Goal: Task Accomplishment & Management: Complete application form

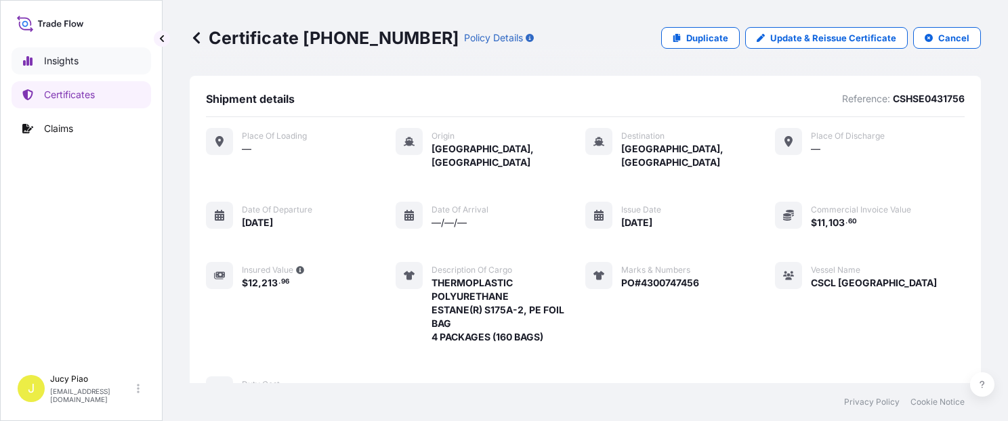
scroll to position [511, 0]
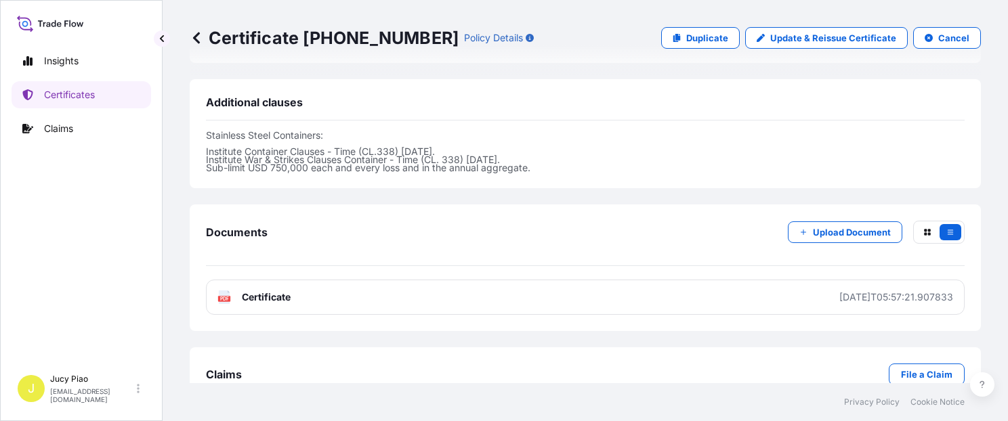
click at [92, 103] on link "Certificates" at bounding box center [82, 94] width 140 height 27
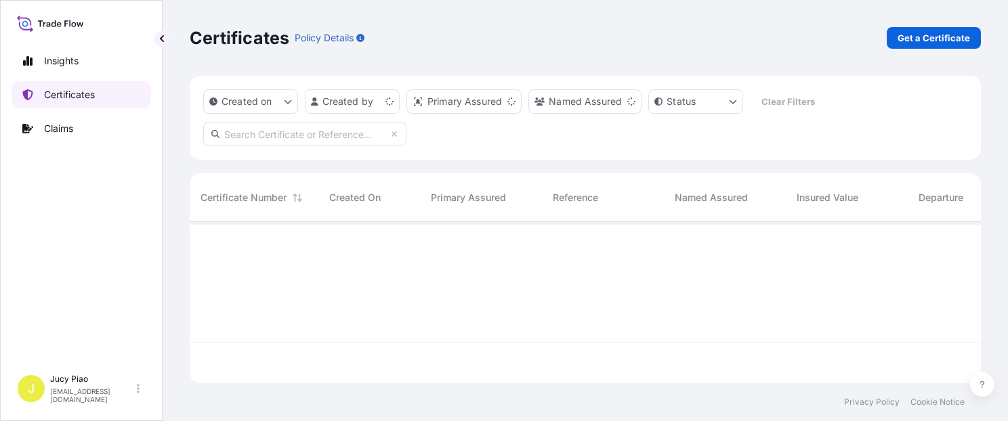
scroll to position [158, 780]
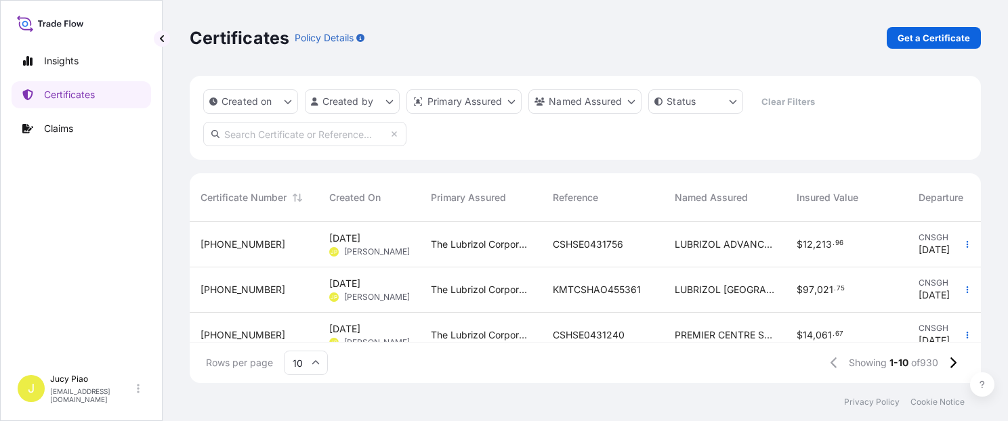
drag, startPoint x: 554, startPoint y: 246, endPoint x: 474, endPoint y: 133, distance: 137.9
click at [474, 133] on div "Created on Created by Primary Assured Named Assured Status Clear Filters" at bounding box center [585, 118] width 791 height 84
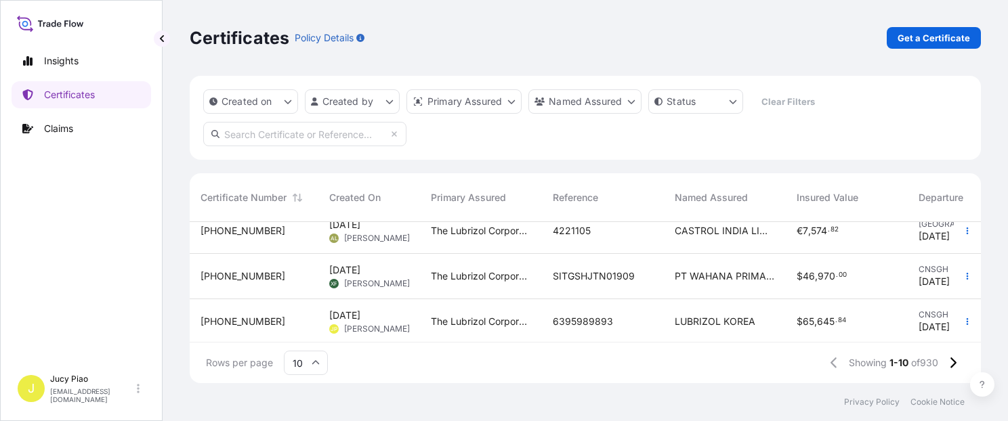
scroll to position [343, 0]
click at [959, 372] on button at bounding box center [953, 363] width 24 height 22
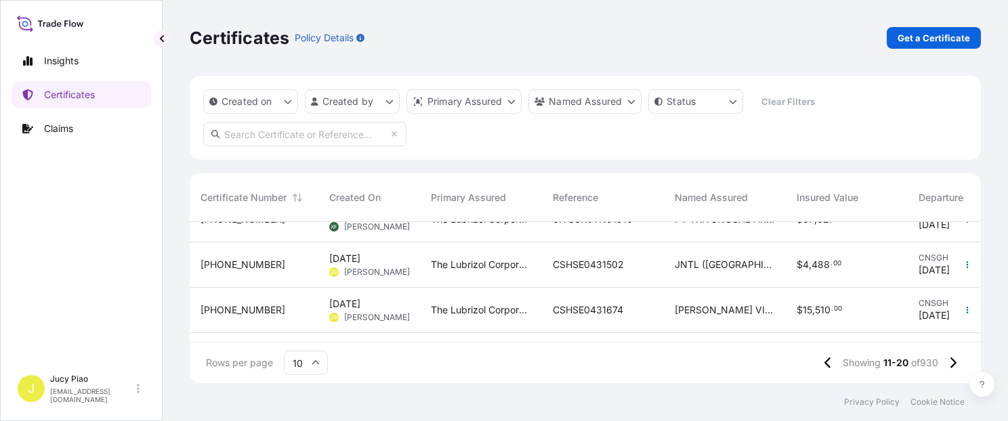
scroll to position [133, 0]
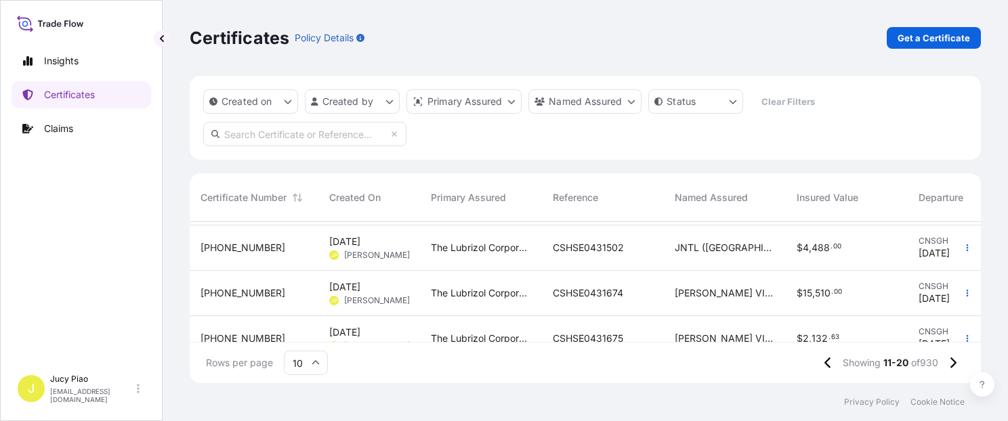
click at [695, 300] on div "[PERSON_NAME] VIETNAM PLASTIC CO., LTD." at bounding box center [725, 293] width 122 height 45
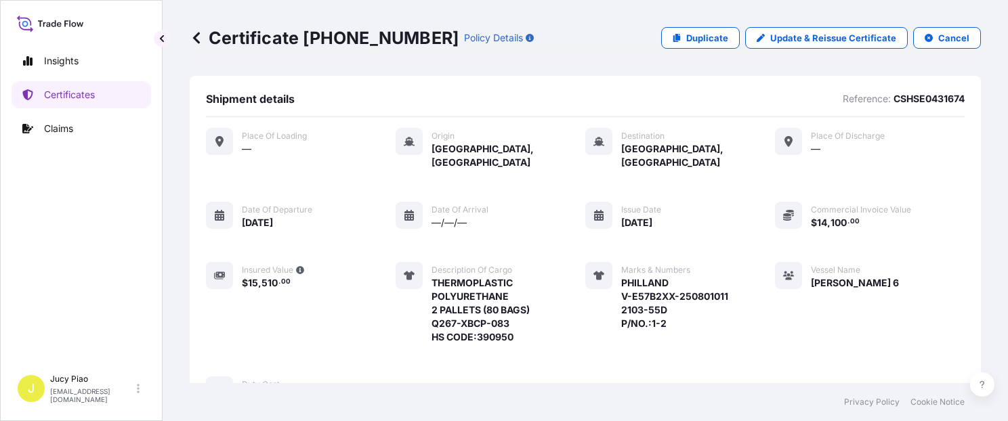
click at [688, 43] on p "Duplicate" at bounding box center [707, 38] width 42 height 14
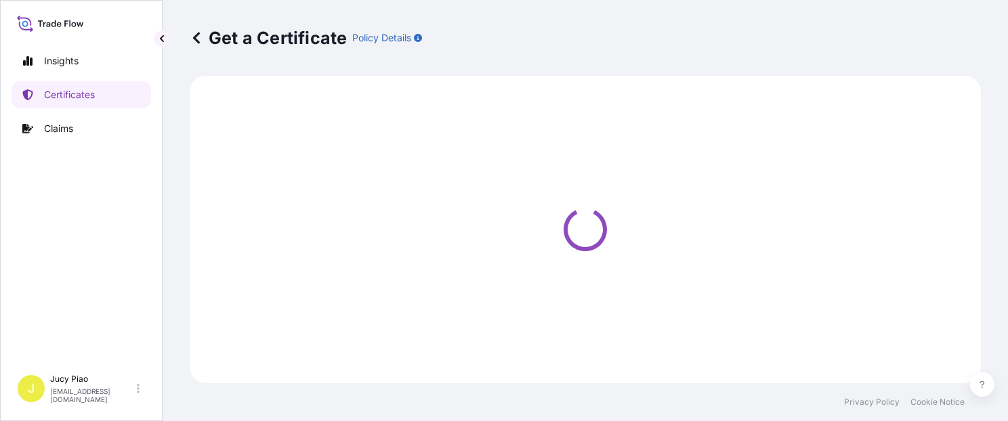
select select "Ocean Vessel"
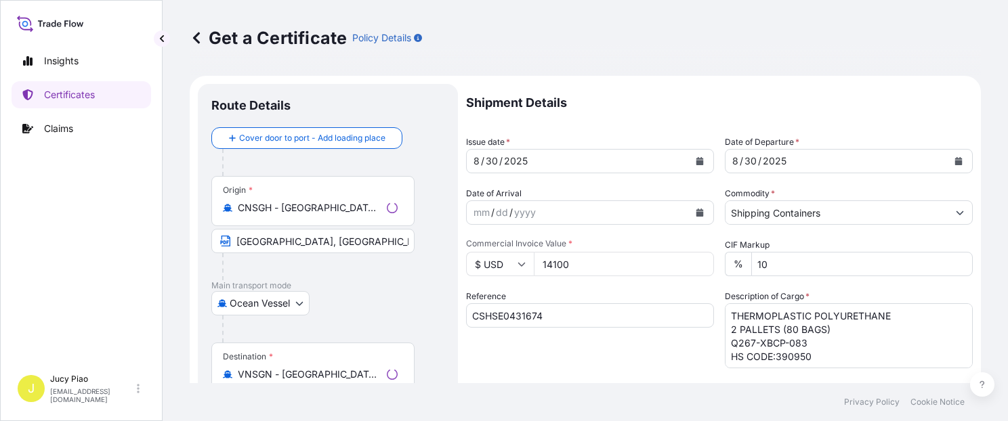
select select "31566"
click at [546, 314] on input "CSHSE0431674" at bounding box center [590, 315] width 248 height 24
drag, startPoint x: 469, startPoint y: 310, endPoint x: 412, endPoint y: 309, distance: 56.9
click at [414, 309] on form "Route Details Cover door to port - Add loading place Place of loading Road / [G…" at bounding box center [585, 426] width 791 height 700
paste input "2332"
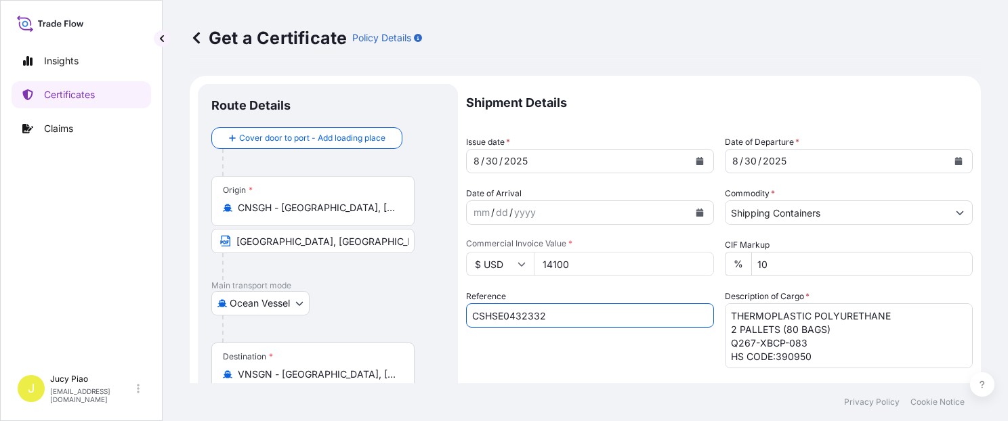
type input "CSHSE0432332"
click at [554, 349] on div "Reference CSHSE0432332" at bounding box center [590, 329] width 248 height 79
click at [531, 349] on div "Reference CSHSE0432332" at bounding box center [590, 329] width 248 height 79
drag, startPoint x: 562, startPoint y: 261, endPoint x: 509, endPoint y: 256, distance: 53.7
click at [509, 256] on div "$ USD 14100" at bounding box center [590, 264] width 248 height 24
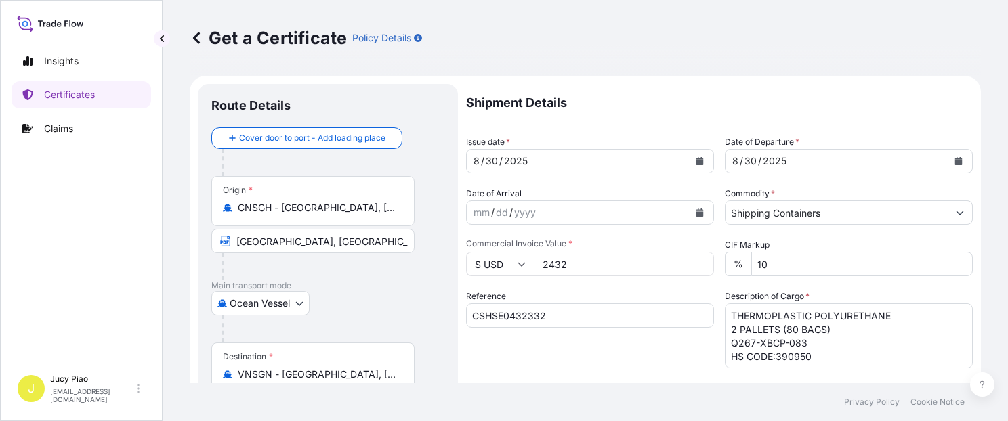
type input "2432"
click at [639, 297] on div "Reference CSHSE0432332" at bounding box center [590, 329] width 248 height 79
click at [818, 351] on textarea "THERMOPLASTIC POLYURETHANE 2 PALLETS (80 BAGS) Q267-XBCP-083 HS CODE:390950" at bounding box center [849, 335] width 248 height 65
drag, startPoint x: 779, startPoint y: 354, endPoint x: 719, endPoint y: 310, distance: 74.8
click at [719, 310] on div "Shipment Details Issue date * [DATE] Date of Departure * [DATE] Date of Arrival…" at bounding box center [719, 406] width 507 height 645
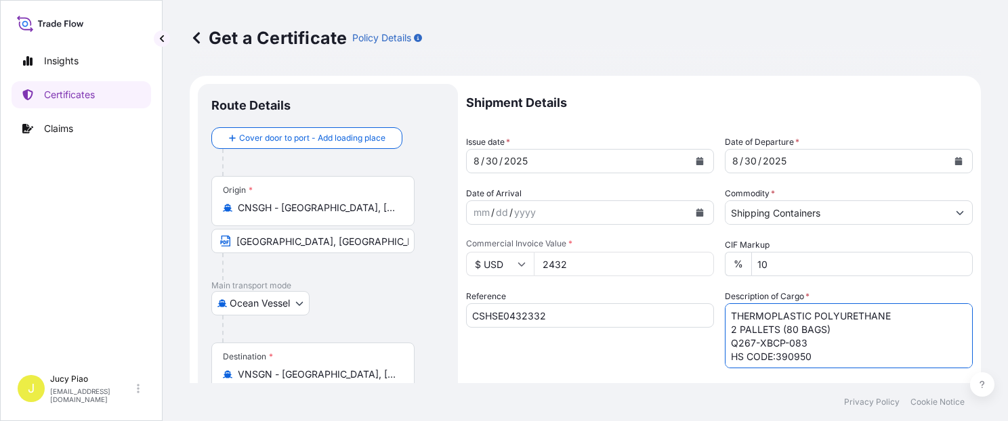
type textarea "\"
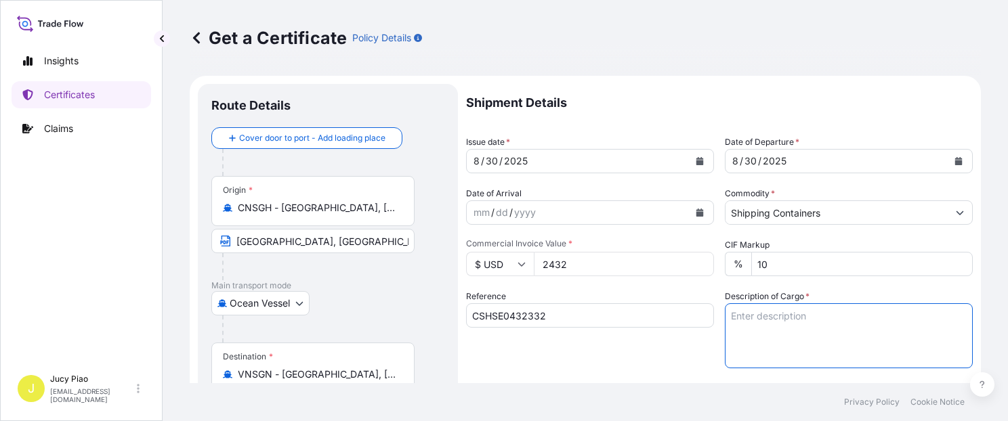
paste textarea "SOLSPERSE(TM) W100C, PLASTIC JERRICAN"
paste textarea "2 PALLETS (16 PAILS)"
paste textarea "HS CODE:390729"
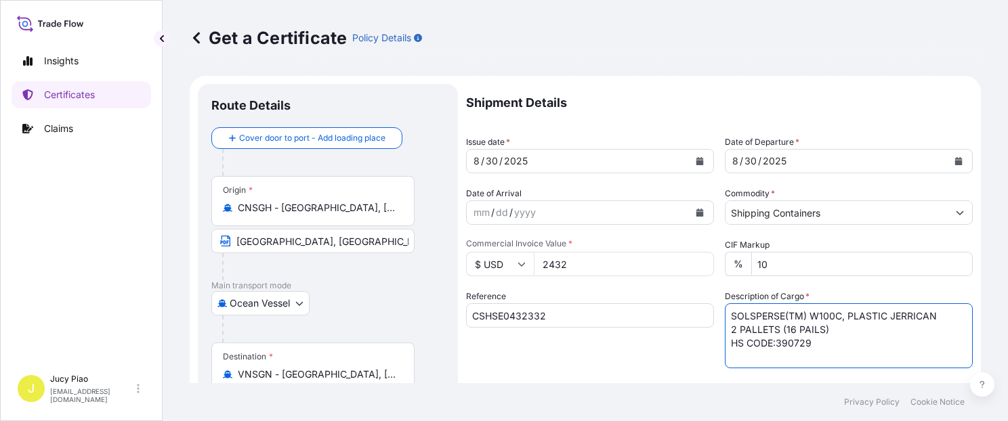
scroll to position [114, 0]
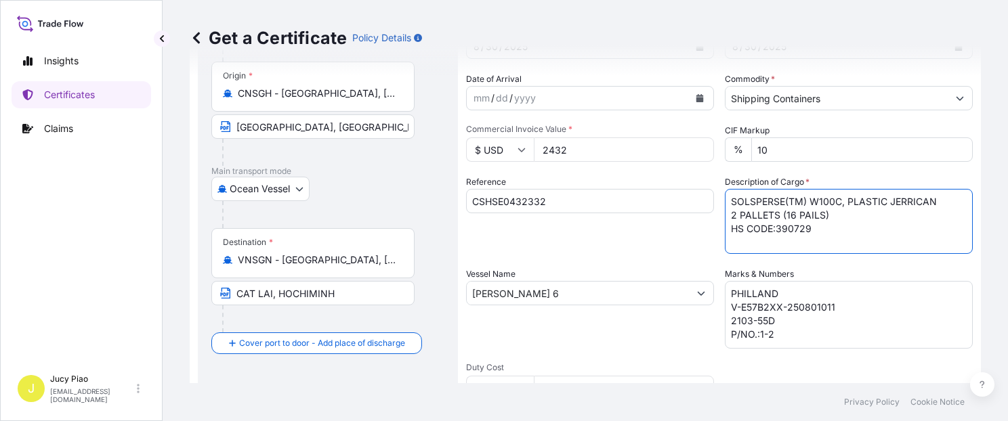
type textarea "SOLSPERSE(TM) W100C, PLASTIC JERRICAN 2 PALLETS (16 PAILS) HS CODE:390729"
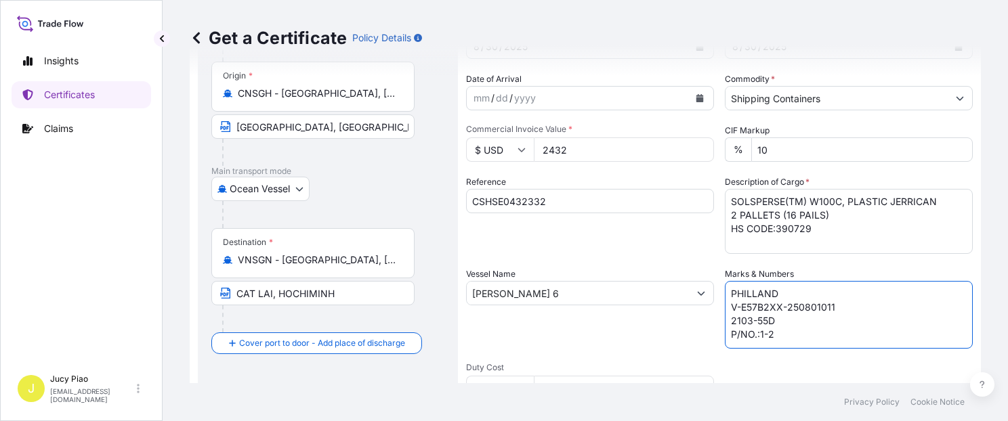
drag, startPoint x: 777, startPoint y: 341, endPoint x: 664, endPoint y: 248, distance: 147.2
click at [685, 272] on div "Shipment Details Issue date * [DATE] Date of Departure * [DATE] Date of Arrival…" at bounding box center [719, 292] width 507 height 645
paste textarea "BRENNTAG [GEOGRAPHIC_DATA]"
paste textarea "PO NO. 4500356633"
paste textarea "CAT LAI"
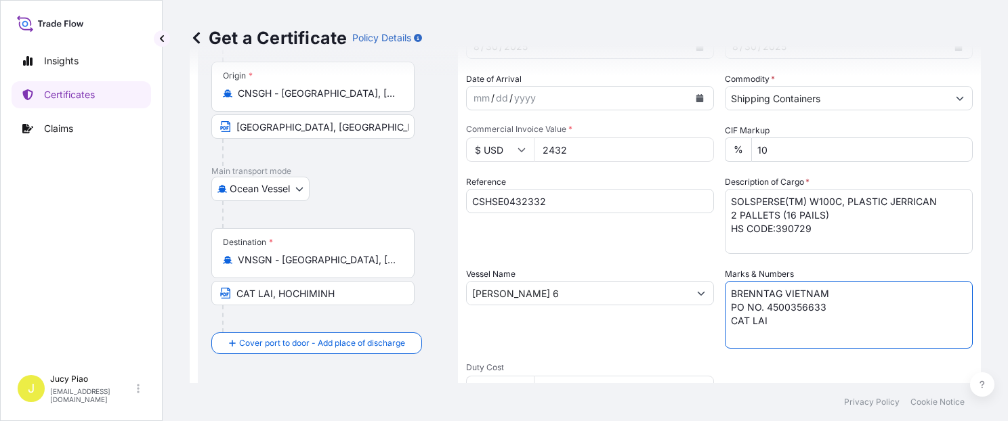
type textarea "BRENNTAG VIETNAM PO NO. 4500356633 CAT LAI"
click at [580, 242] on div "Reference CSHSE0432332" at bounding box center [590, 214] width 248 height 79
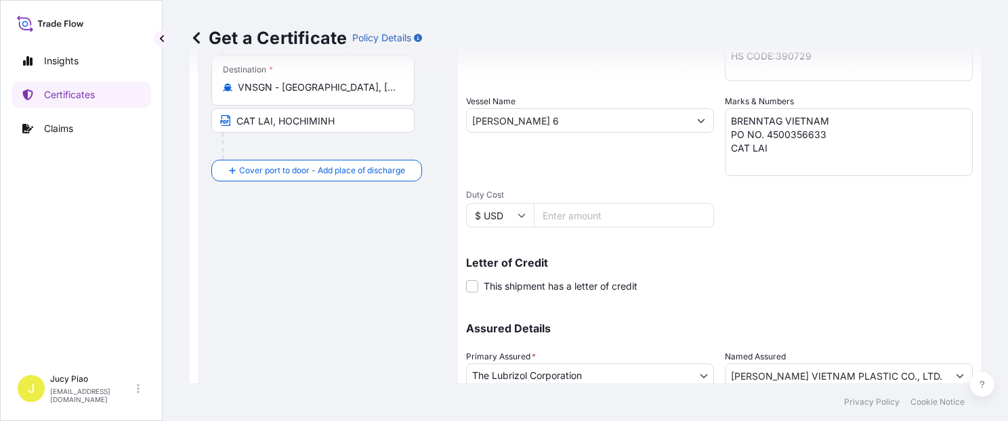
scroll to position [345, 0]
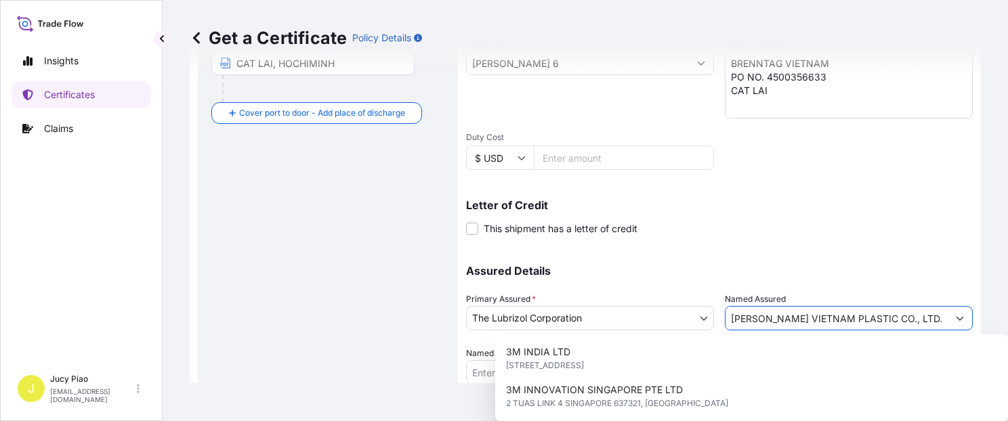
drag, startPoint x: 726, startPoint y: 320, endPoint x: 1035, endPoint y: 326, distance: 308.9
click at [1007, 326] on html "15 options available. Insights Certificates Claims J Jucy Piao [EMAIL_ADDRESS][…" at bounding box center [504, 210] width 1008 height 421
paste input "BRENNTAG VIETNAM COMPANY LIMITED"
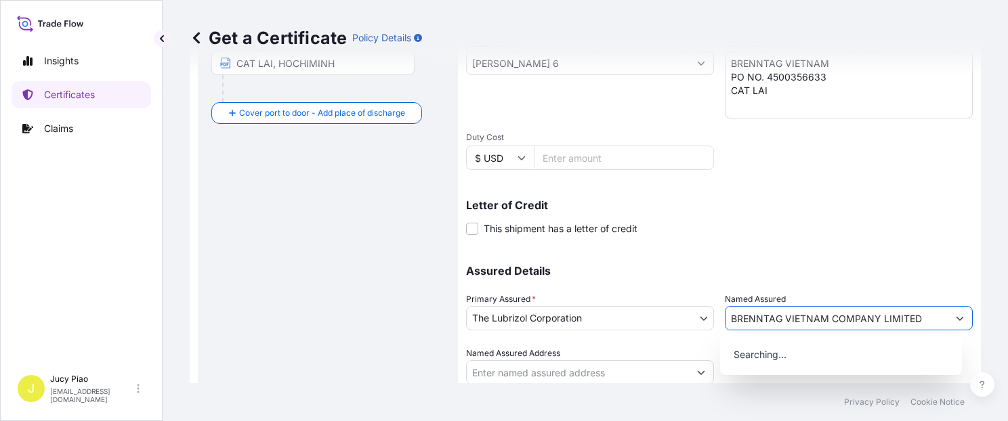
type input "BRENNTAG VIETNAM COMPANY LIMITED"
click at [817, 272] on p "Assured Details" at bounding box center [719, 270] width 507 height 11
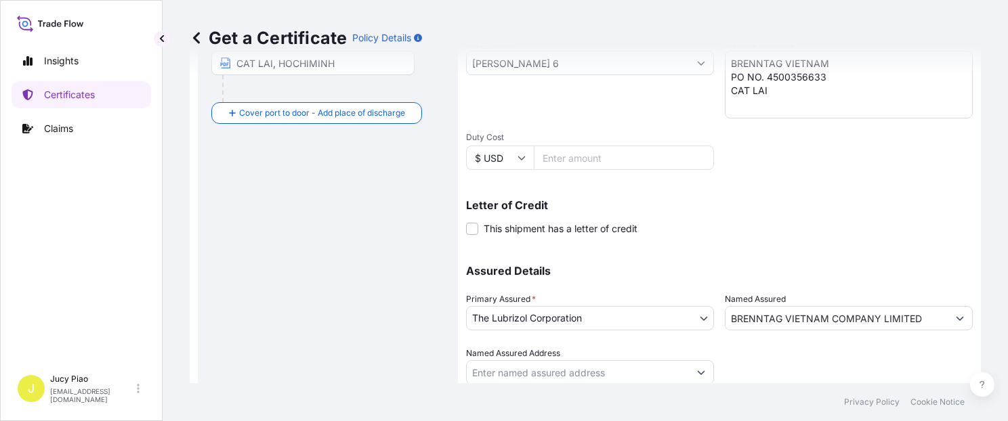
click at [836, 318] on input "BRENNTAG VIETNAM COMPANY LIMITED" at bounding box center [836, 318] width 222 height 24
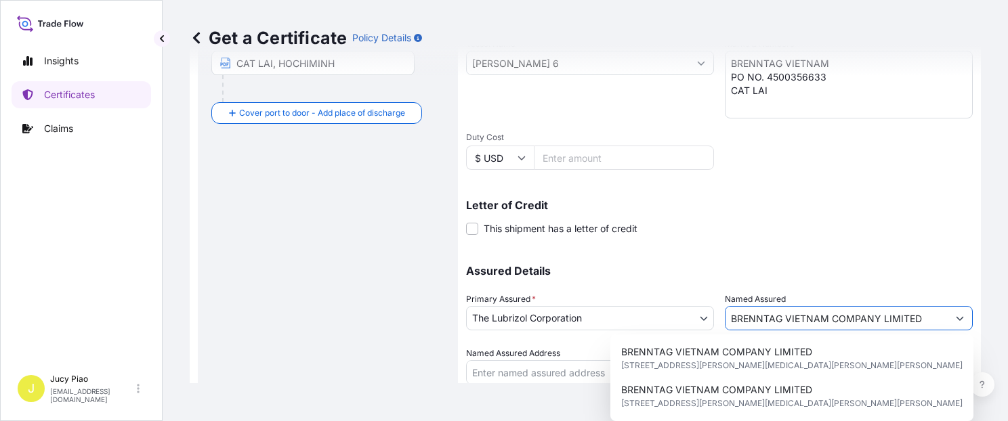
click at [933, 315] on input "BRENNTAG VIETNAM COMPANY LIMITED" at bounding box center [836, 318] width 222 height 24
click at [831, 265] on p "Assured Details" at bounding box center [719, 270] width 507 height 11
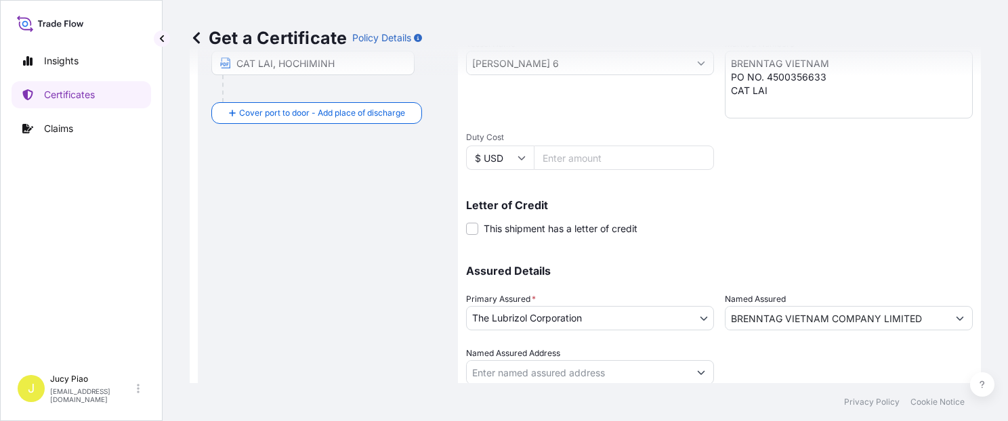
scroll to position [383, 0]
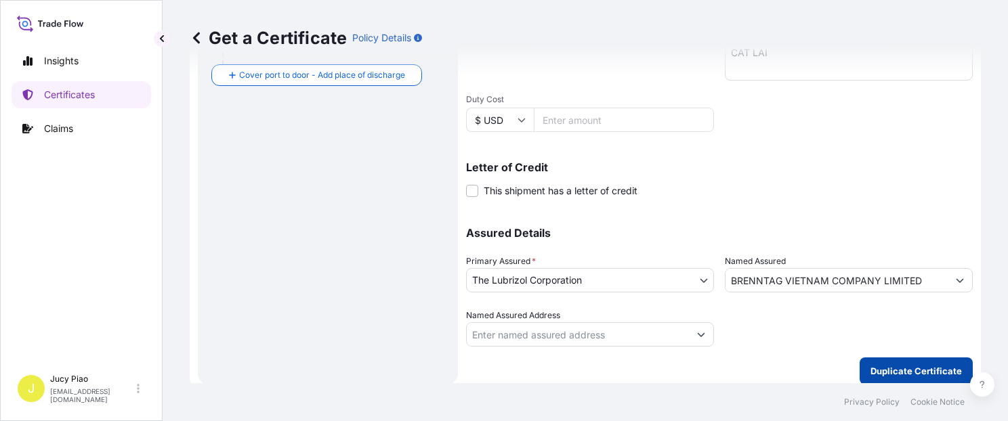
click at [889, 364] on p "Duplicate Certificate" at bounding box center [915, 371] width 91 height 14
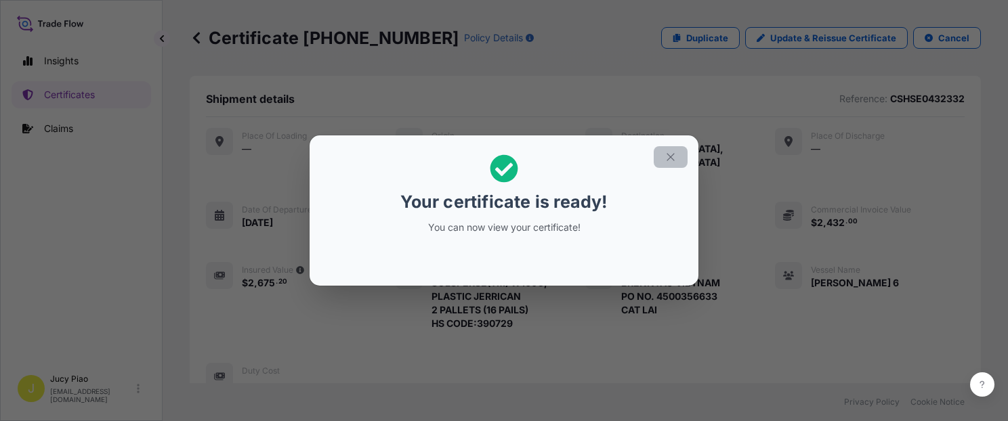
click at [670, 154] on icon "button" at bounding box center [670, 157] width 12 height 12
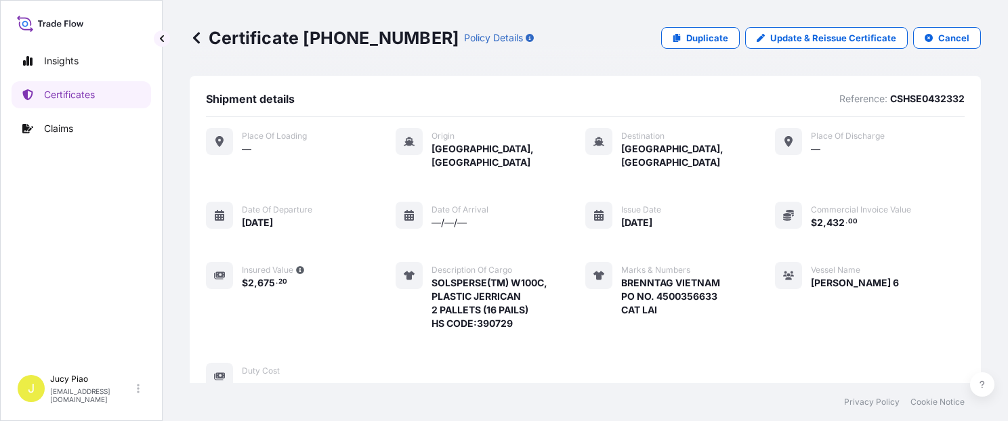
click at [750, 354] on div "Place of Loading — Origin [GEOGRAPHIC_DATA], [GEOGRAPHIC_DATA] Destination [GEO…" at bounding box center [585, 259] width 758 height 263
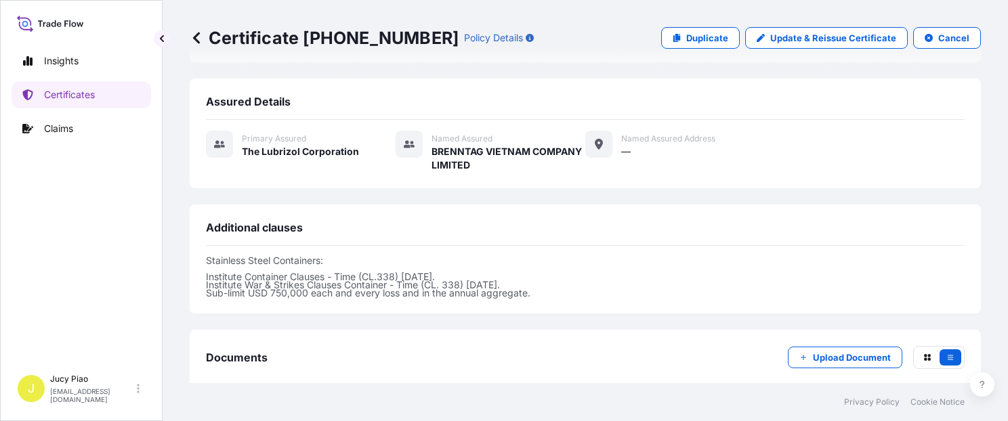
scroll to position [461, 0]
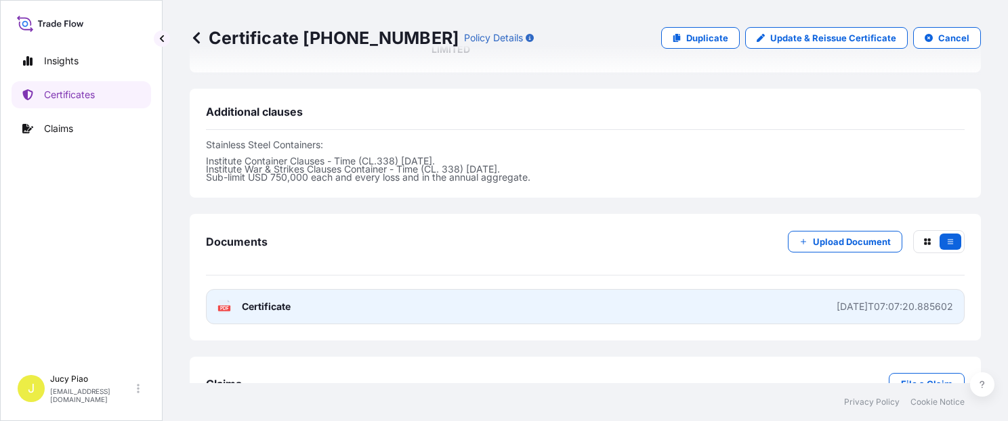
click at [702, 303] on link "PDF Certificate [DATE]T07:07:20.885602" at bounding box center [585, 306] width 758 height 35
